Goal: Navigation & Orientation: Find specific page/section

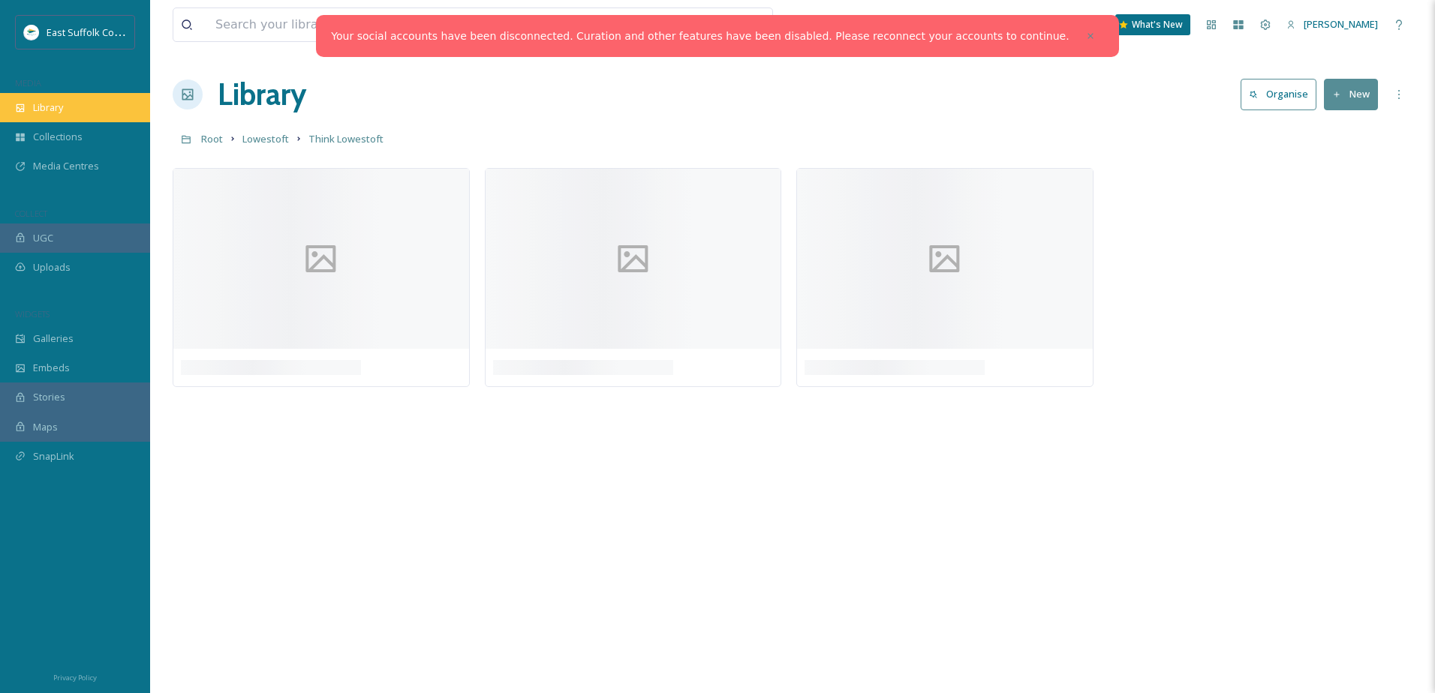
click at [77, 98] on div "Library" at bounding box center [75, 107] width 150 height 29
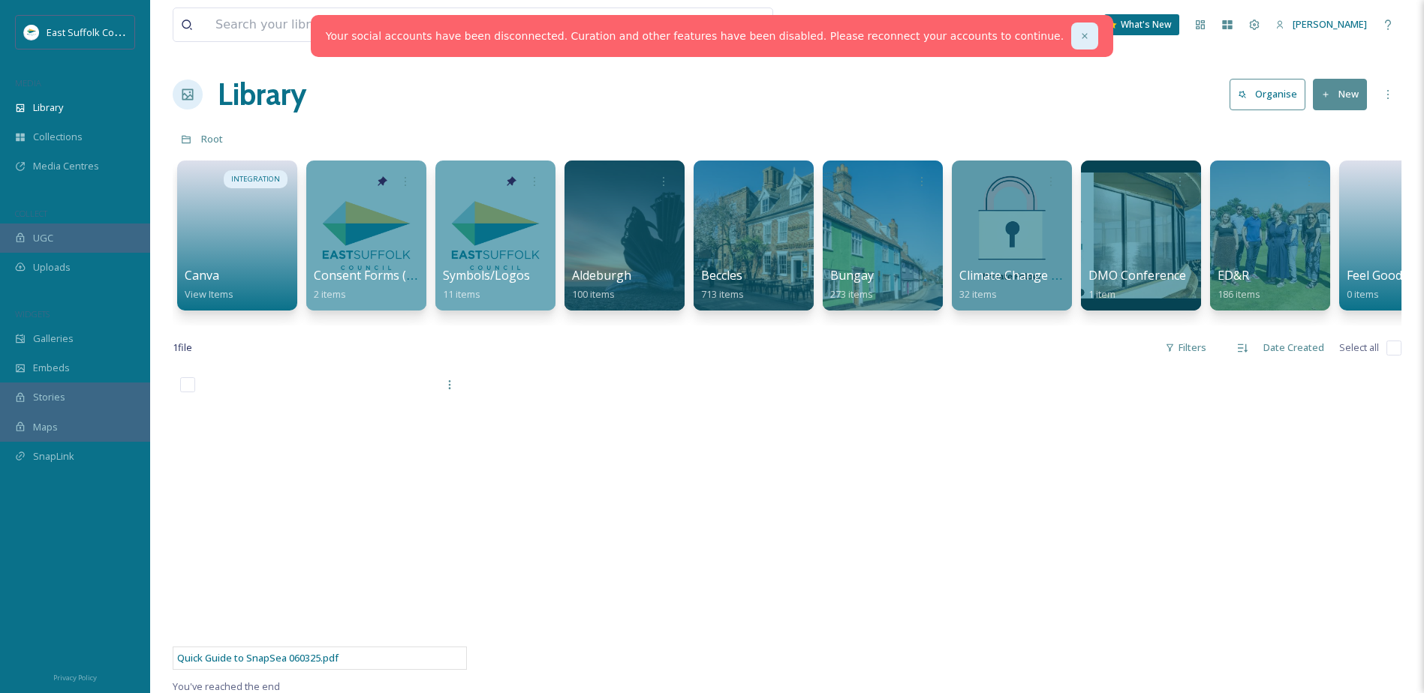
click at [1079, 32] on icon at bounding box center [1084, 36] width 11 height 11
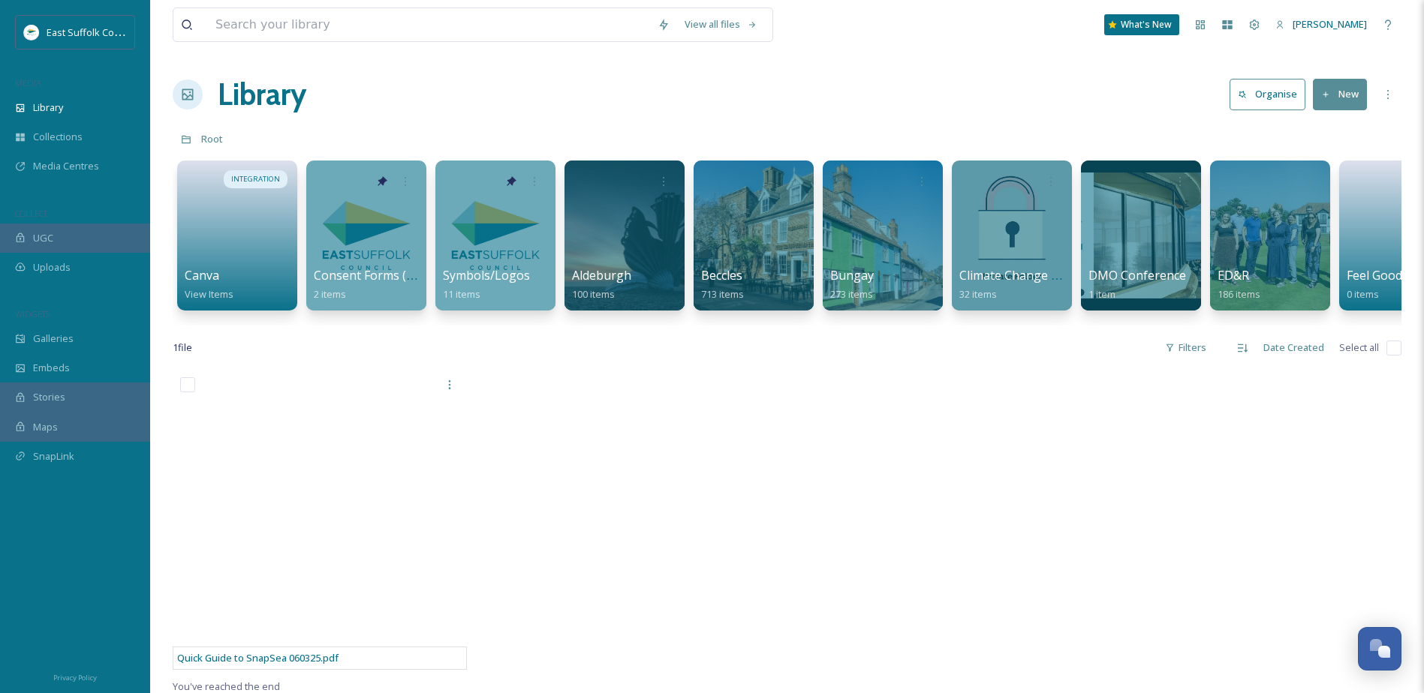
click at [220, 97] on h1 "Library" at bounding box center [262, 94] width 89 height 45
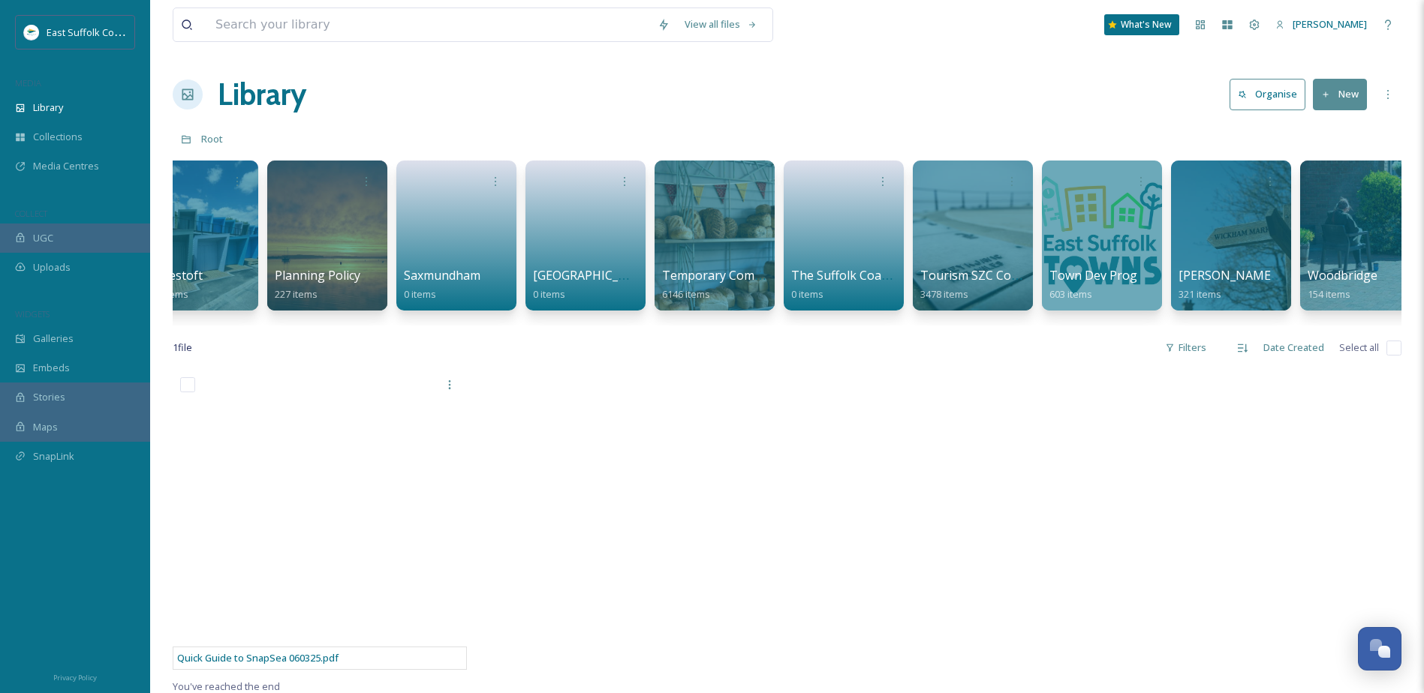
scroll to position [0, 2128]
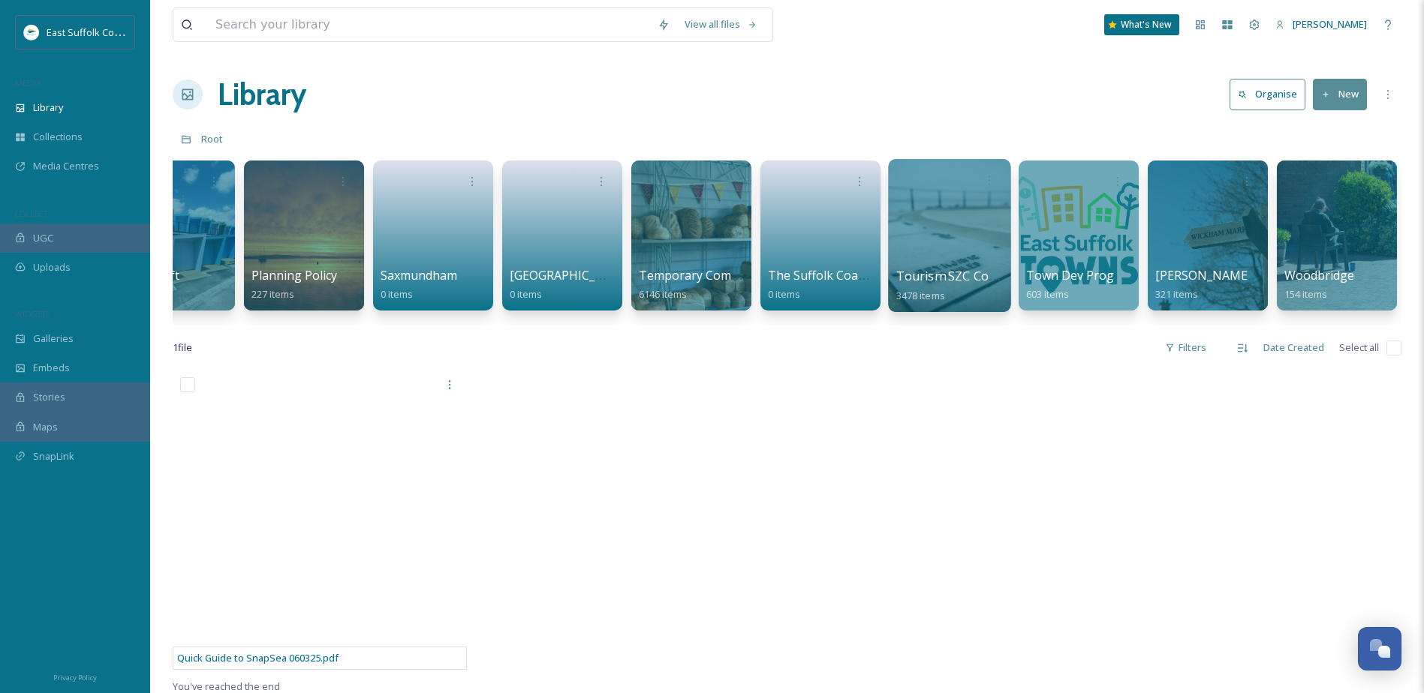
click at [952, 219] on div at bounding box center [949, 235] width 122 height 153
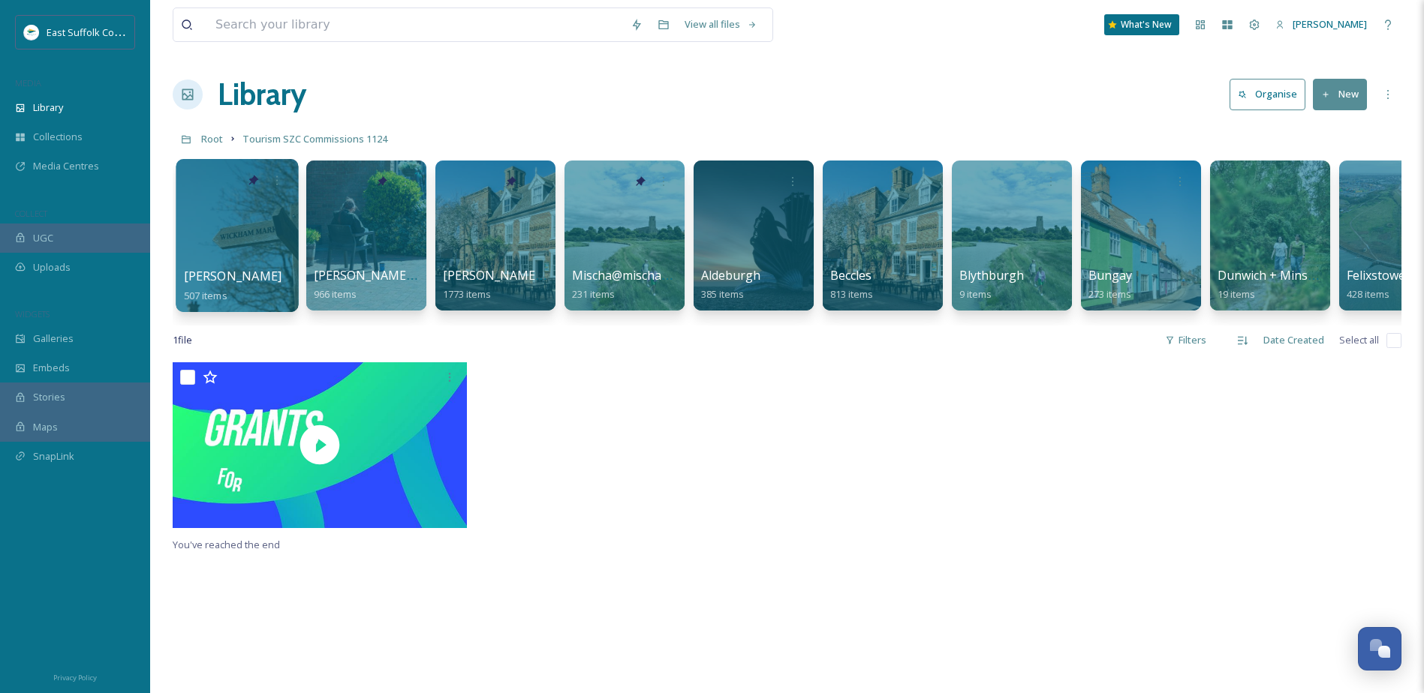
click at [245, 220] on div at bounding box center [237, 235] width 122 height 153
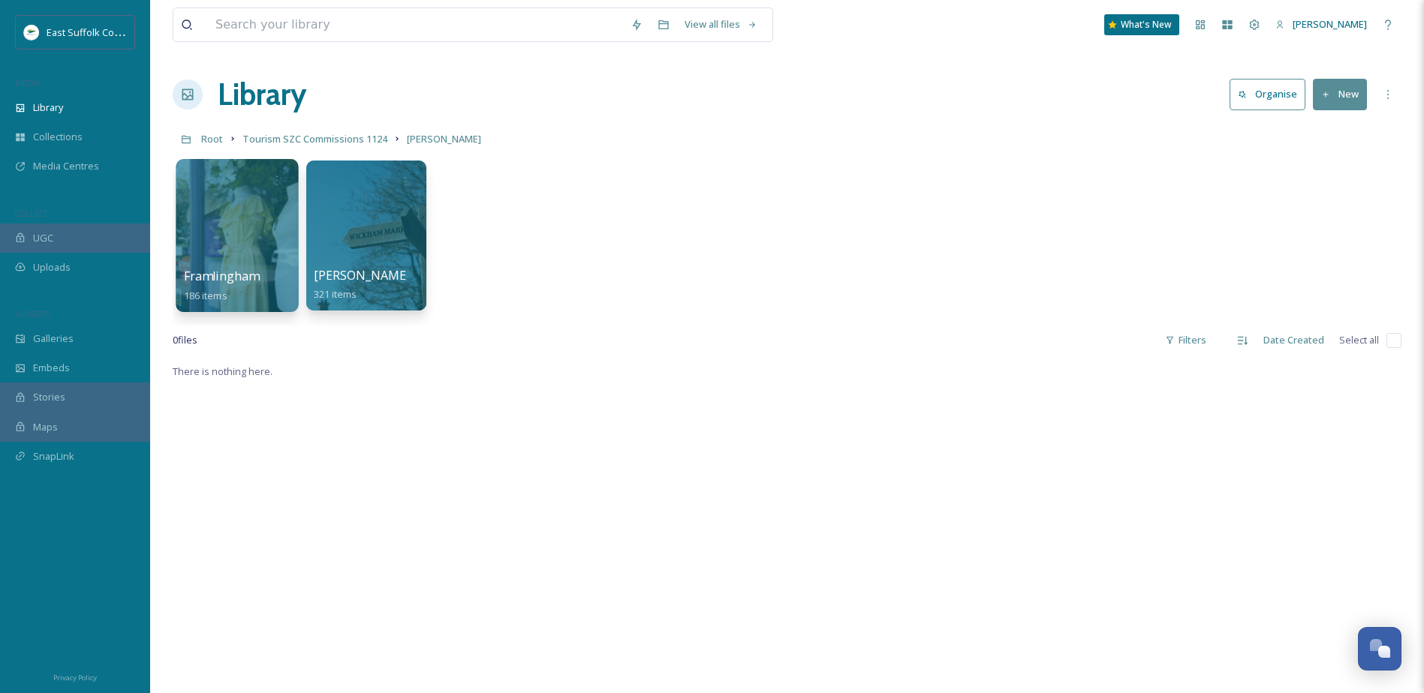
click at [228, 221] on div at bounding box center [237, 235] width 122 height 153
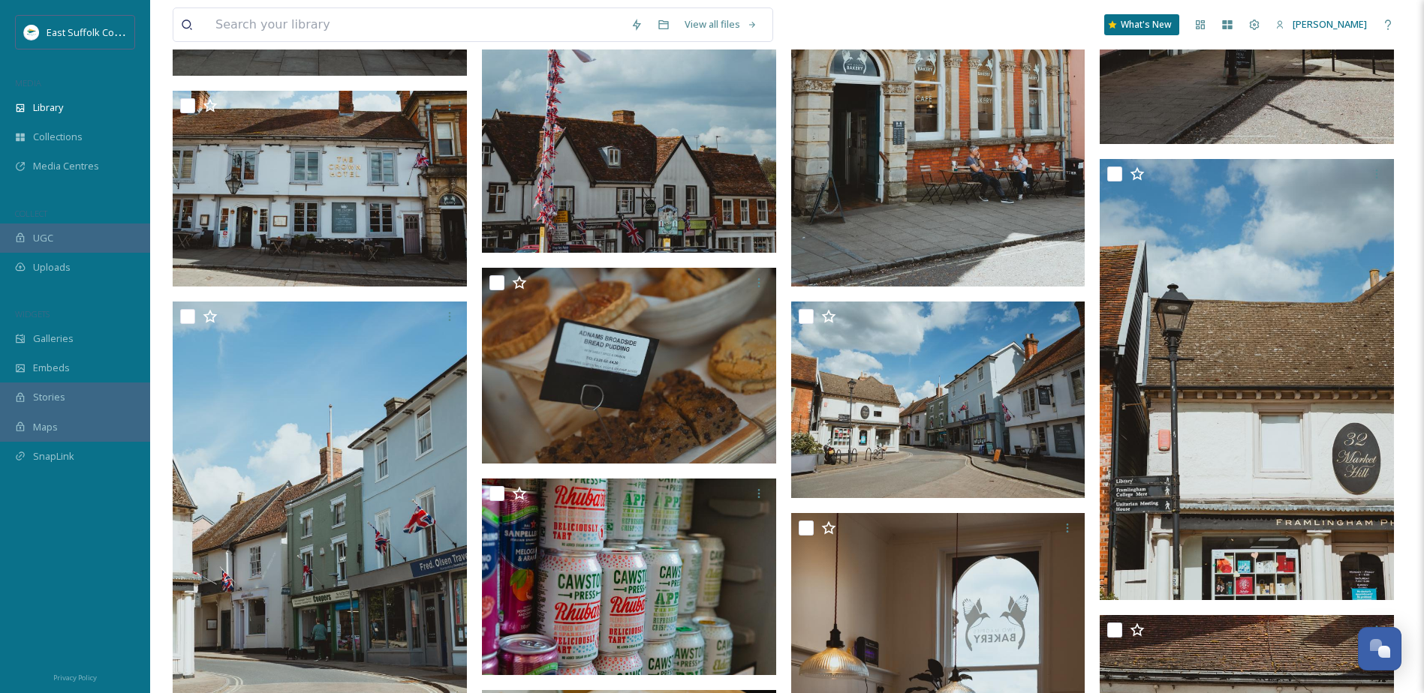
scroll to position [7189, 0]
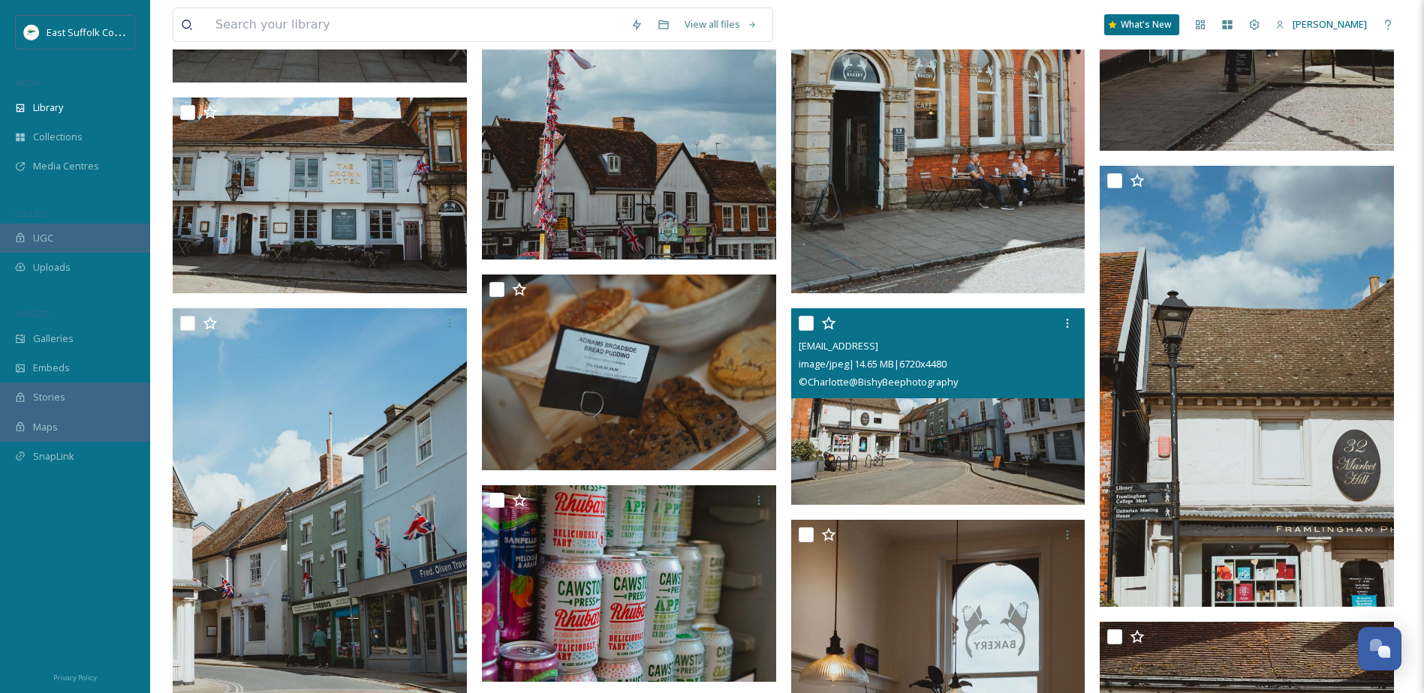
click at [919, 408] on img at bounding box center [938, 406] width 294 height 197
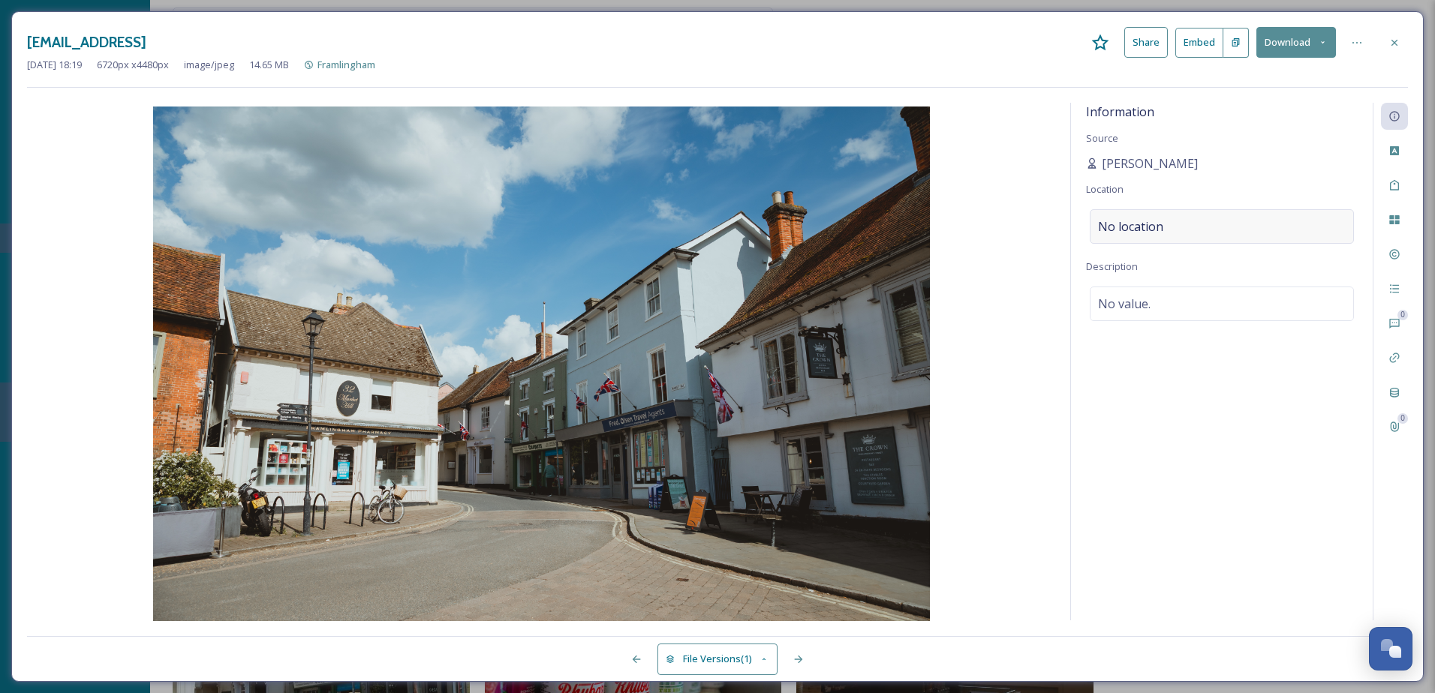
click at [1164, 224] on div "No location" at bounding box center [1222, 226] width 264 height 35
click at [1012, 309] on img at bounding box center [541, 366] width 1028 height 518
click at [1386, 47] on div at bounding box center [1394, 42] width 27 height 27
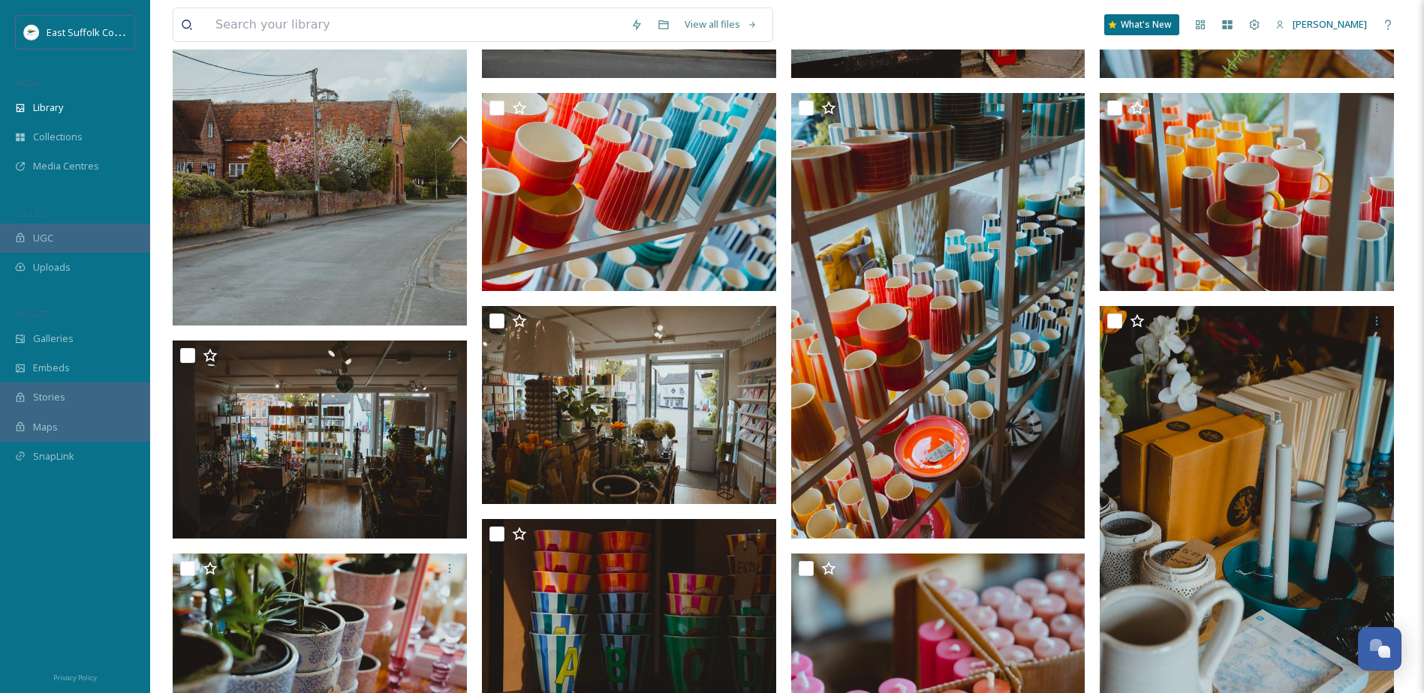
scroll to position [1483, 0]
